Goal: Task Accomplishment & Management: Use online tool/utility

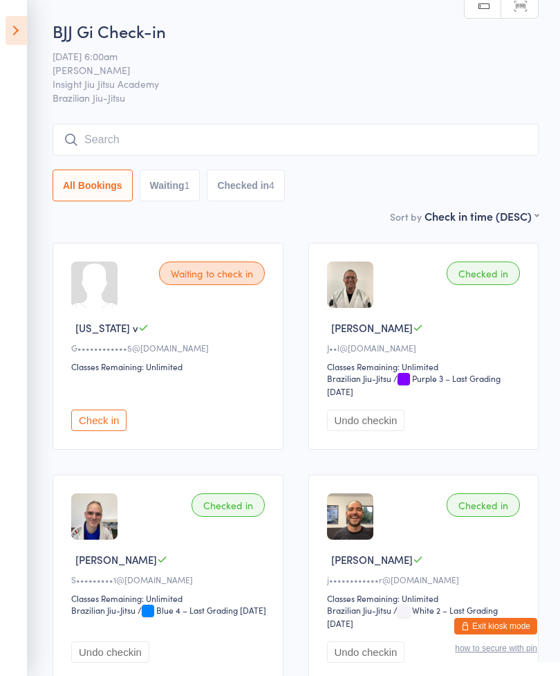
click at [21, 27] on icon at bounding box center [16, 30] width 21 height 29
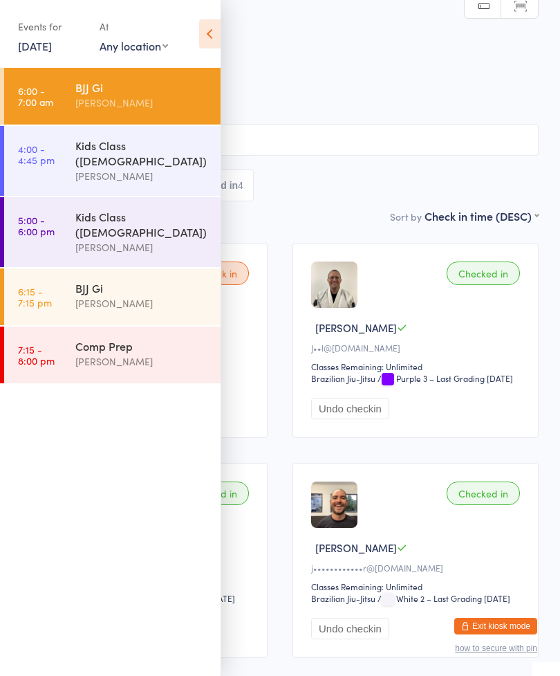
click at [133, 168] on div "[PERSON_NAME]" at bounding box center [141, 176] width 133 height 16
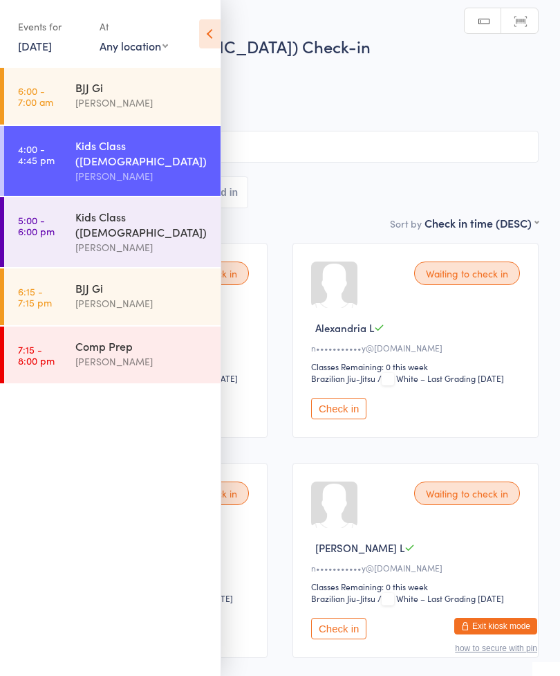
click at [214, 36] on icon at bounding box center [209, 33] width 21 height 29
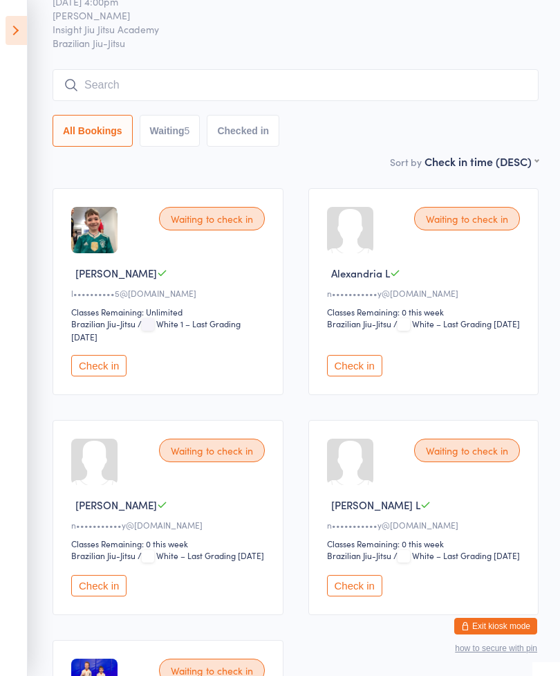
scroll to position [53, 0]
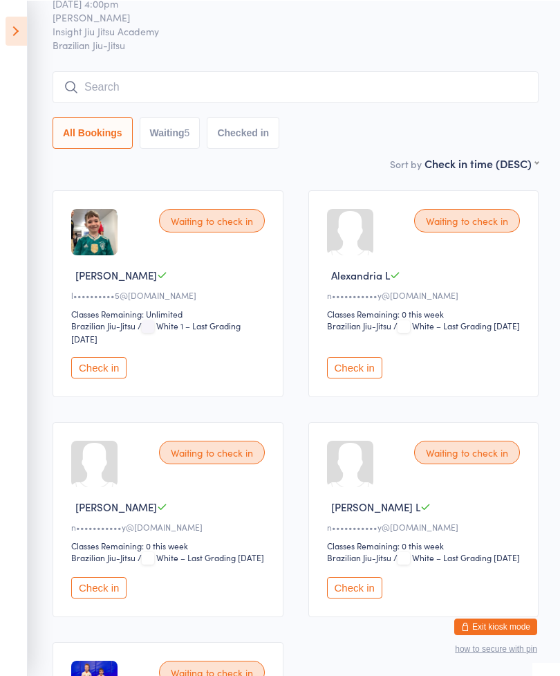
click at [357, 378] on button "Check in" at bounding box center [354, 366] width 55 height 21
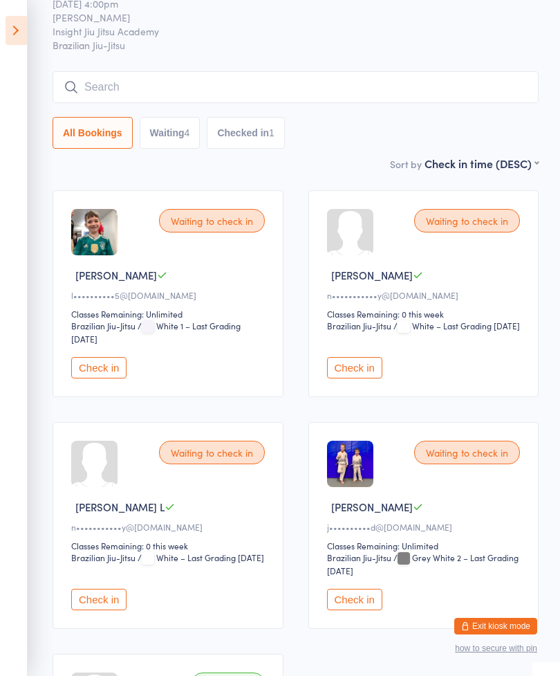
click at [353, 378] on button "Check in" at bounding box center [354, 367] width 55 height 21
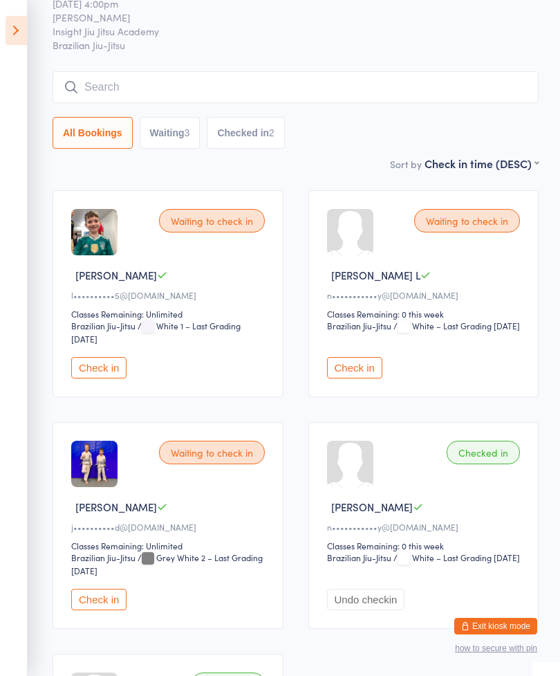
click at [360, 375] on button "Check in" at bounding box center [354, 367] width 55 height 21
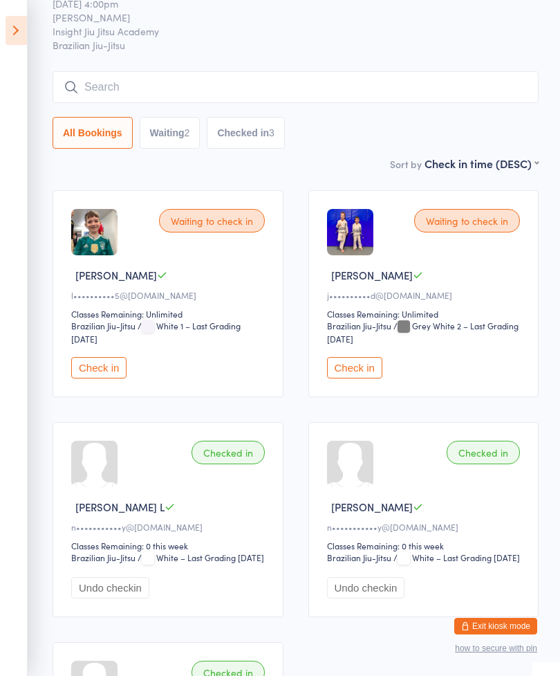
click at [107, 86] on input "search" at bounding box center [296, 87] width 486 height 32
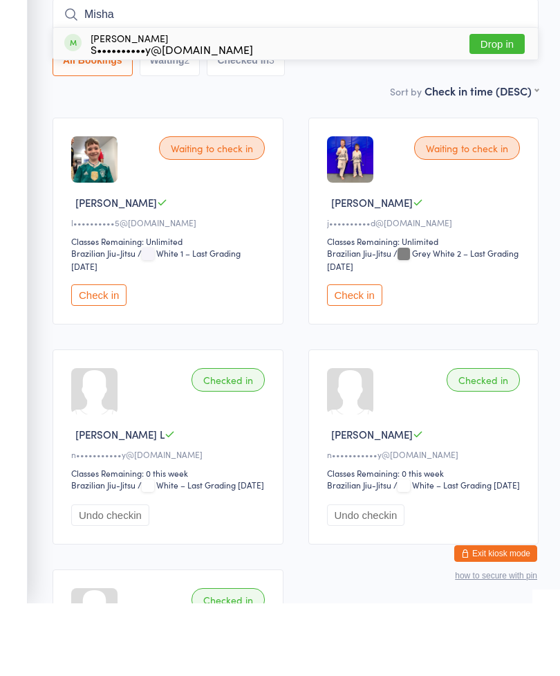
type input "Misha"
click at [498, 106] on button "Drop in" at bounding box center [497, 116] width 55 height 20
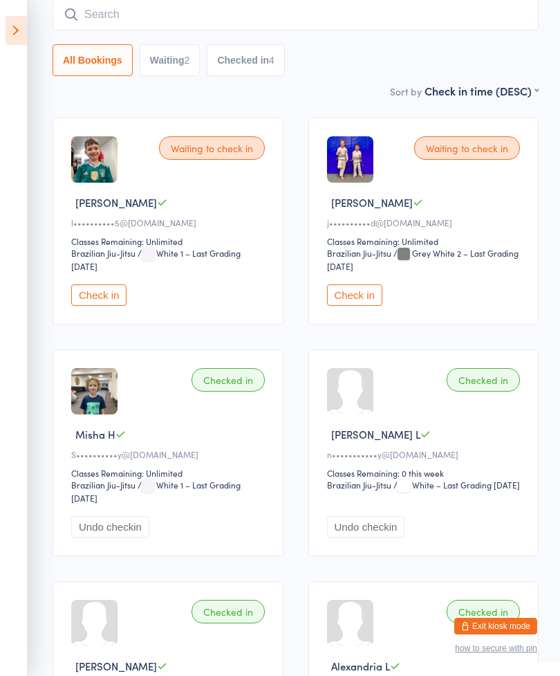
click at [71, 18] on icon at bounding box center [71, 14] width 15 height 15
click at [63, 13] on input "search" at bounding box center [296, 15] width 486 height 32
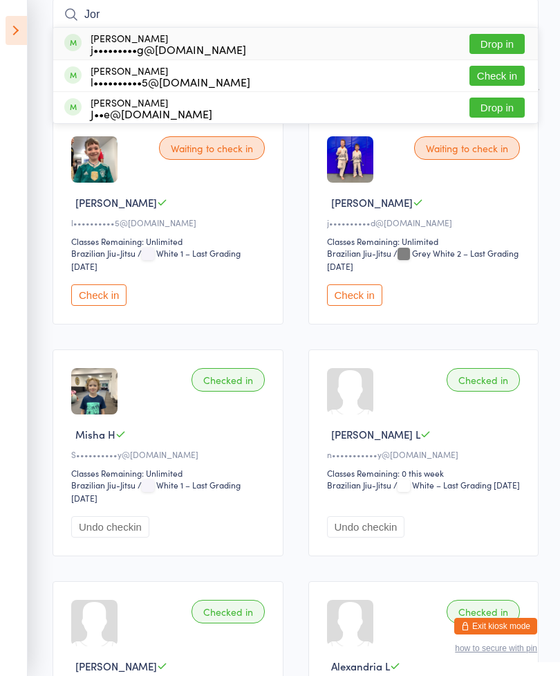
type input "Jor"
click at [70, 82] on span at bounding box center [72, 74] width 17 height 17
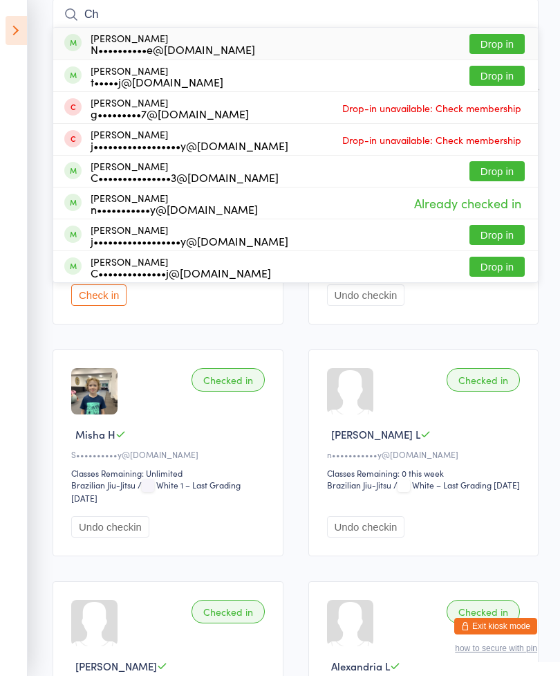
type input "C"
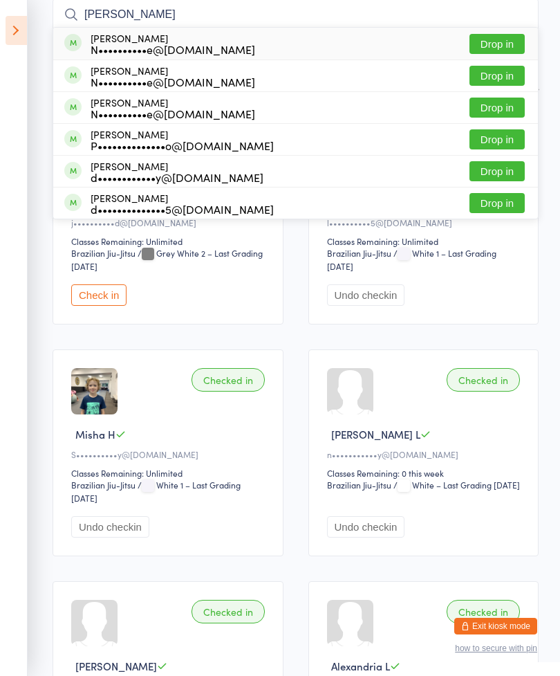
type input "[PERSON_NAME]"
click at [505, 46] on button "Drop in" at bounding box center [497, 44] width 55 height 20
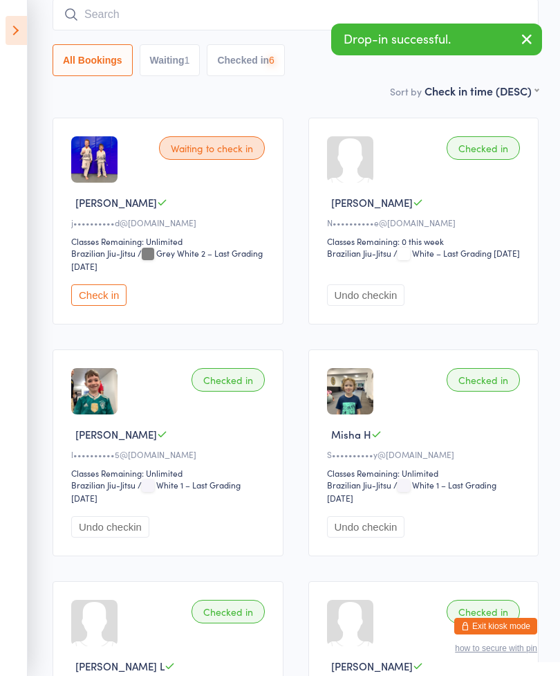
click at [287, 28] on input "search" at bounding box center [296, 15] width 486 height 32
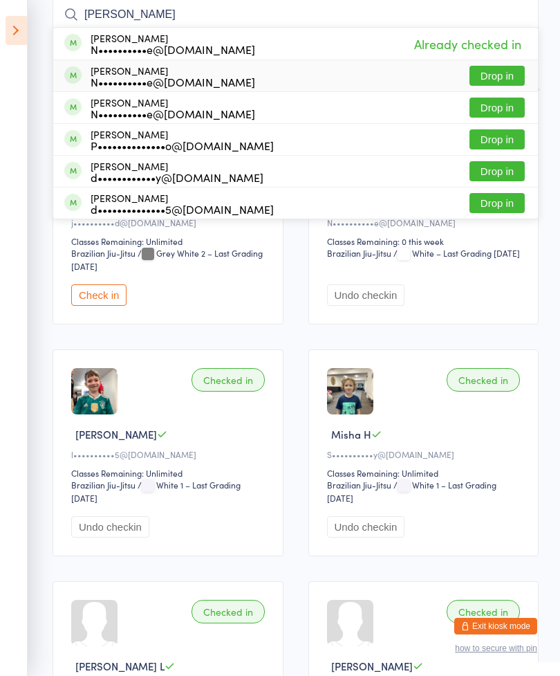
type input "[PERSON_NAME]"
click at [496, 77] on button "Drop in" at bounding box center [497, 76] width 55 height 20
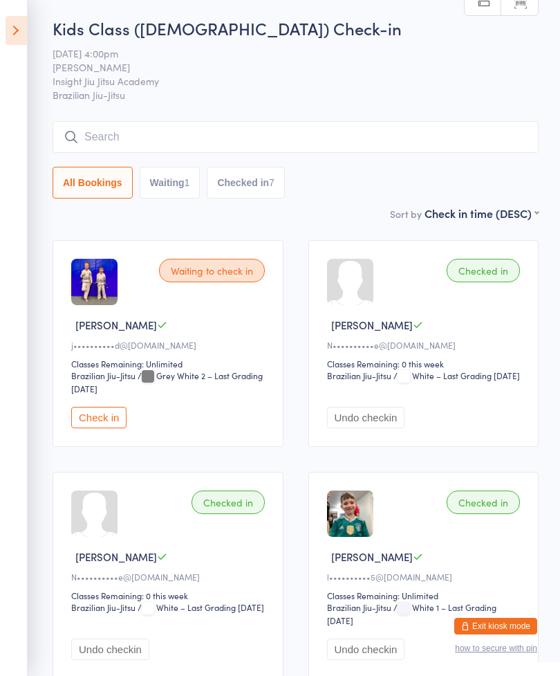
scroll to position [0, 0]
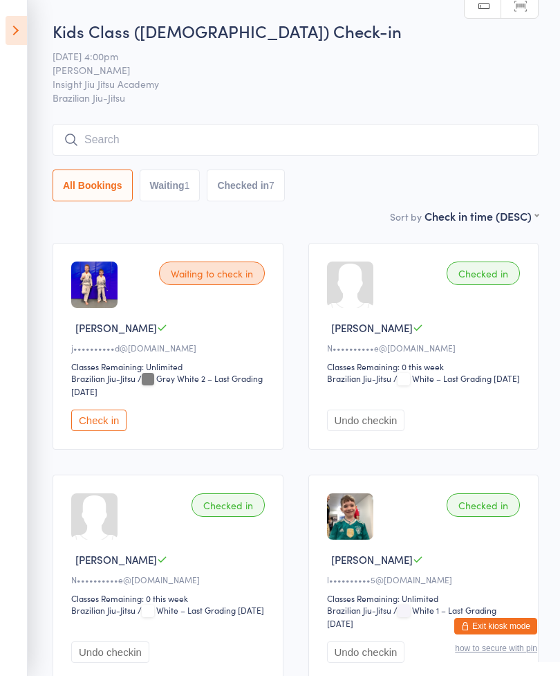
click at [411, 148] on input "search" at bounding box center [296, 140] width 486 height 32
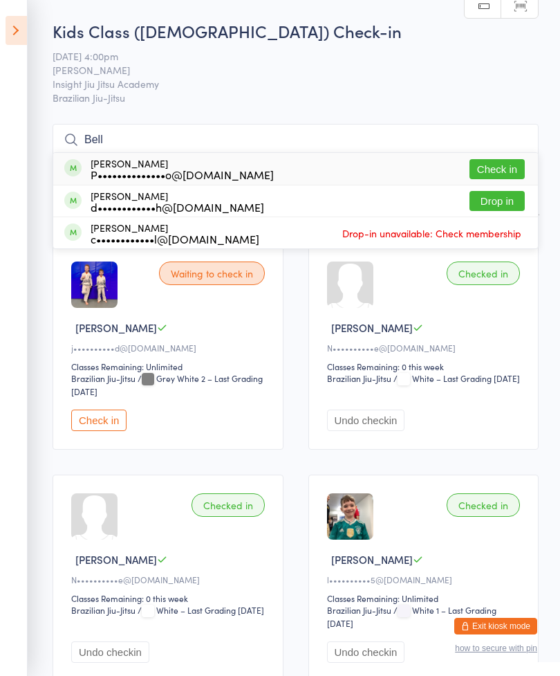
type input "Bell"
click at [124, 163] on div "[PERSON_NAME] P••••••••••••••o@[DOMAIN_NAME]" at bounding box center [182, 169] width 183 height 22
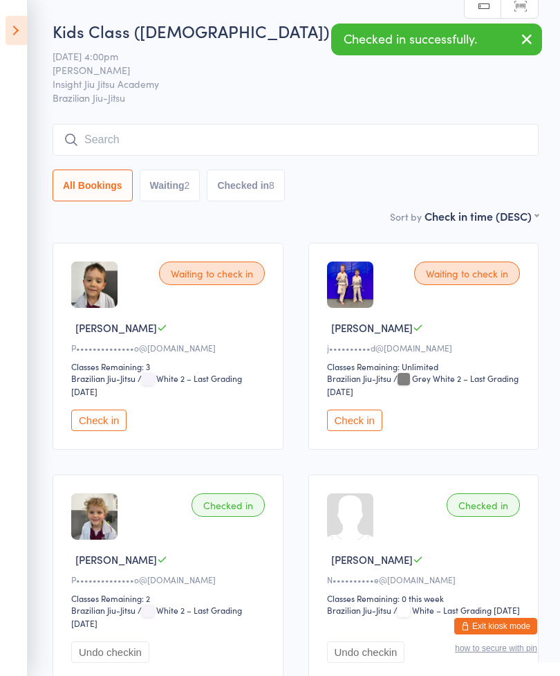
click at [137, 662] on button "Undo checkin" at bounding box center [110, 651] width 78 height 21
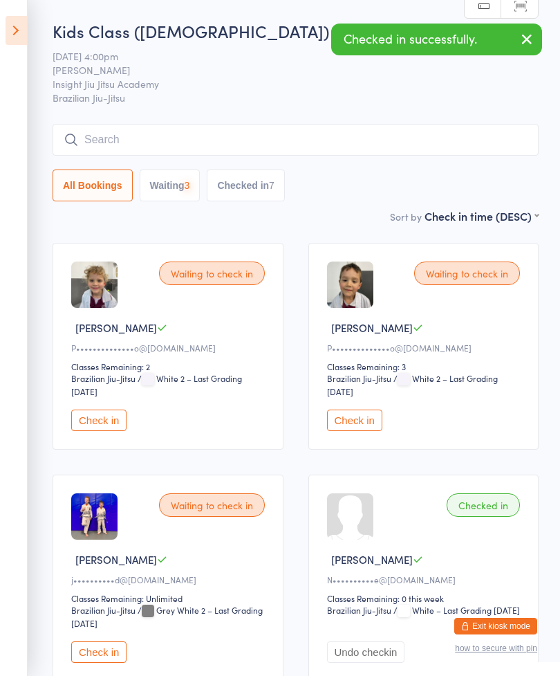
click at [129, 418] on div "Check in" at bounding box center [170, 419] width 198 height 21
click at [116, 418] on button "Check in" at bounding box center [98, 419] width 55 height 21
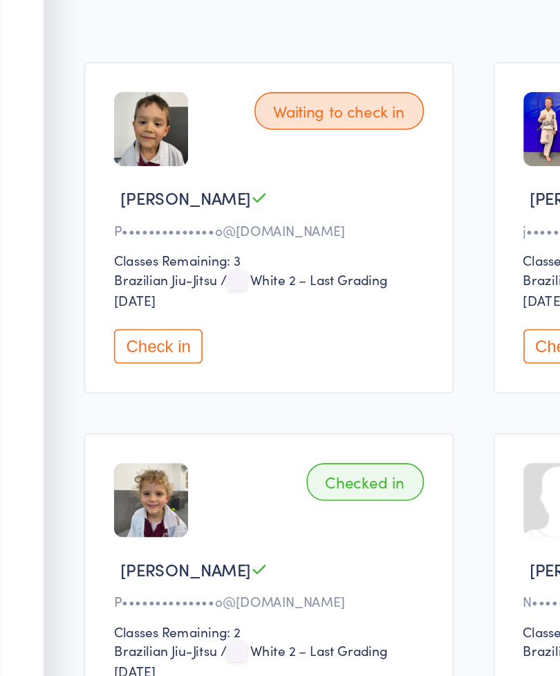
click at [106, 409] on button "Check in" at bounding box center [98, 419] width 55 height 21
click at [105, 409] on button "Check in" at bounding box center [98, 419] width 55 height 21
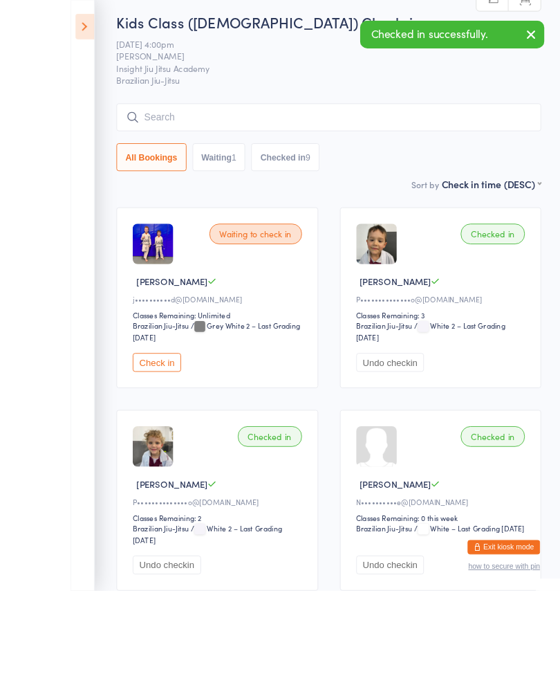
scroll to position [73, 0]
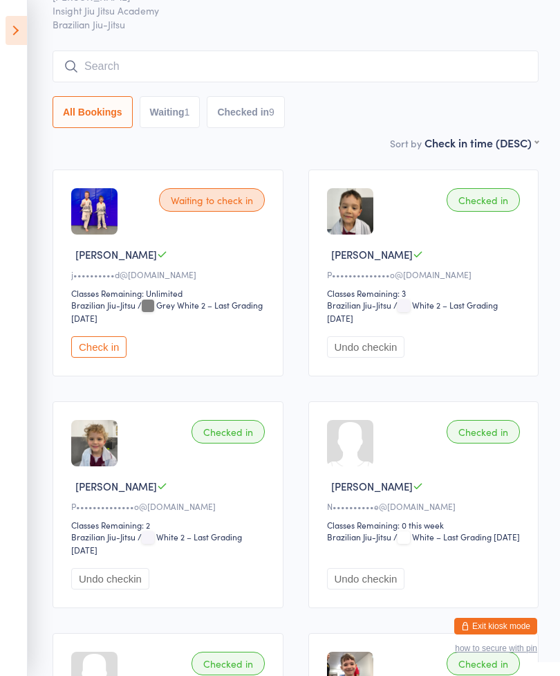
click at [88, 352] on button "Check in" at bounding box center [98, 346] width 55 height 21
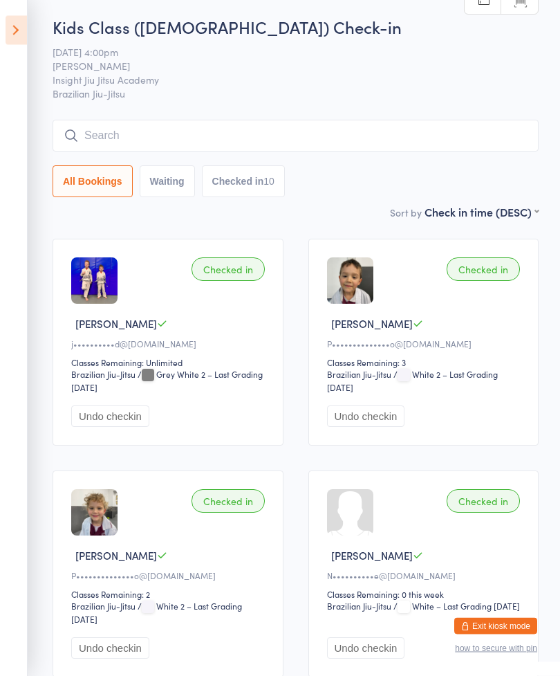
scroll to position [0, 0]
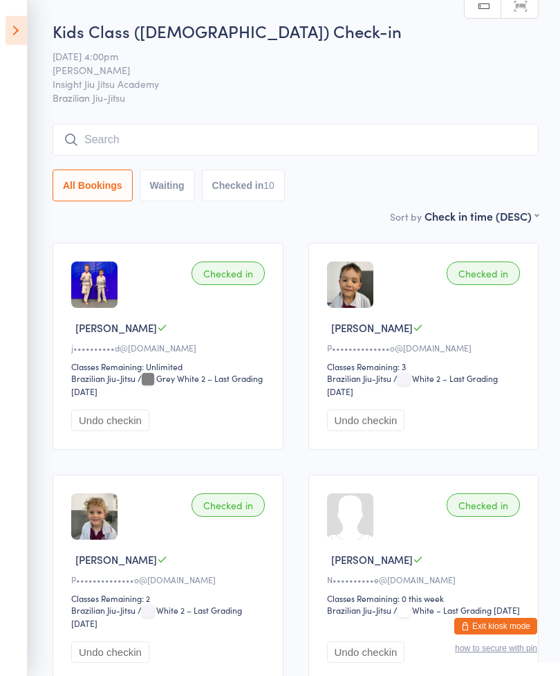
click at [111, 141] on input "search" at bounding box center [296, 140] width 486 height 32
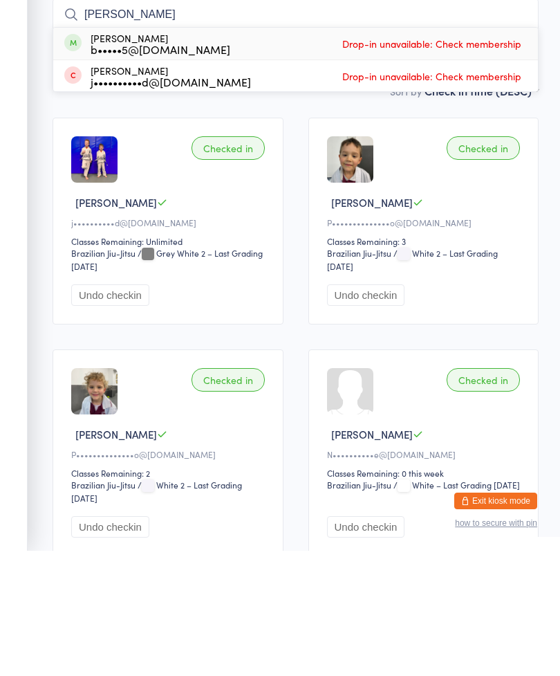
type input "[PERSON_NAME]"
click at [111, 169] on div "b•••••5@[DOMAIN_NAME]" at bounding box center [161, 174] width 140 height 11
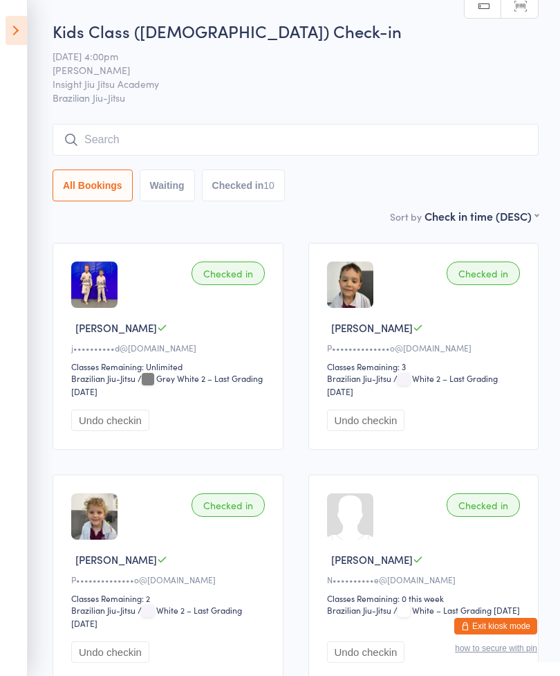
click at [104, 144] on input "search" at bounding box center [296, 140] width 486 height 32
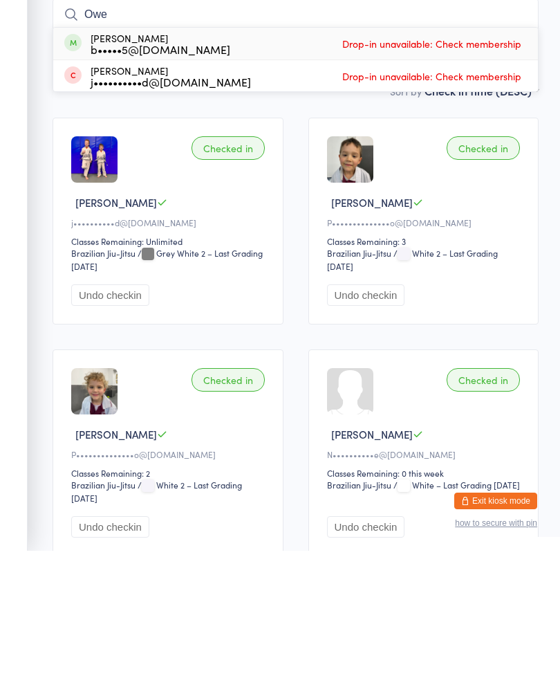
type input "Owe"
